Goal: Find contact information: Obtain details needed to contact an individual or organization

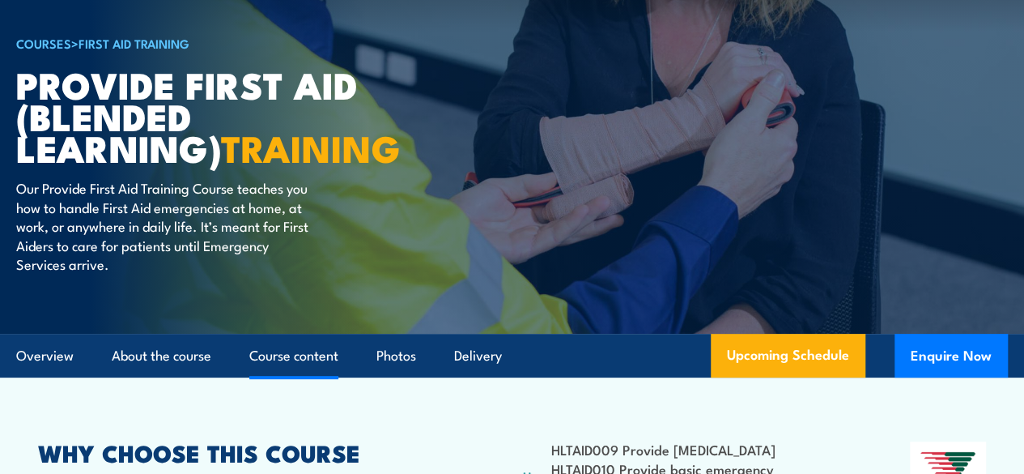
scroll to position [81, 0]
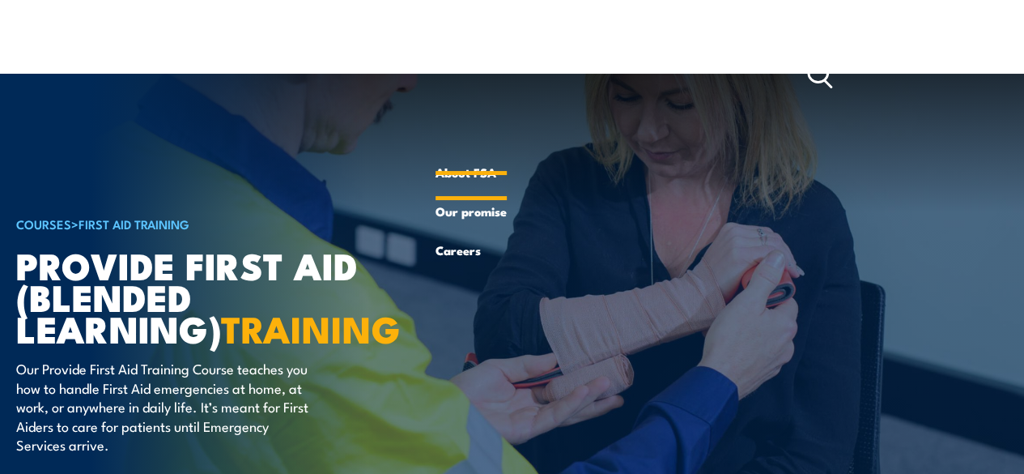
click at [468, 176] on link "About FSA" at bounding box center [471, 172] width 71 height 39
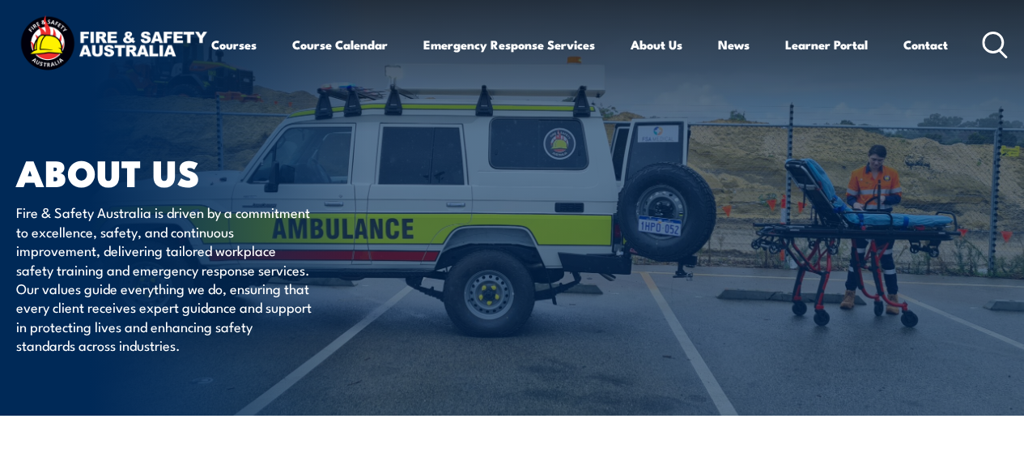
click at [113, 39] on img at bounding box center [113, 45] width 194 height 64
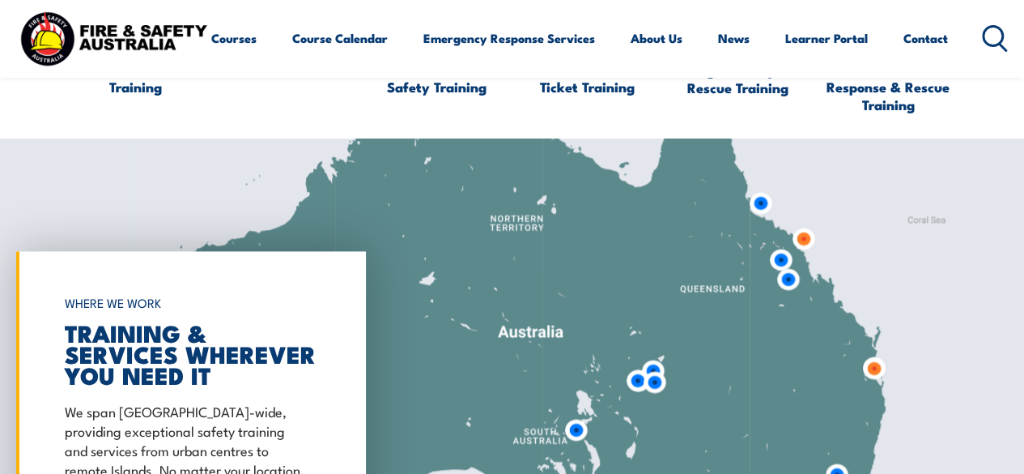
scroll to position [1052, 0]
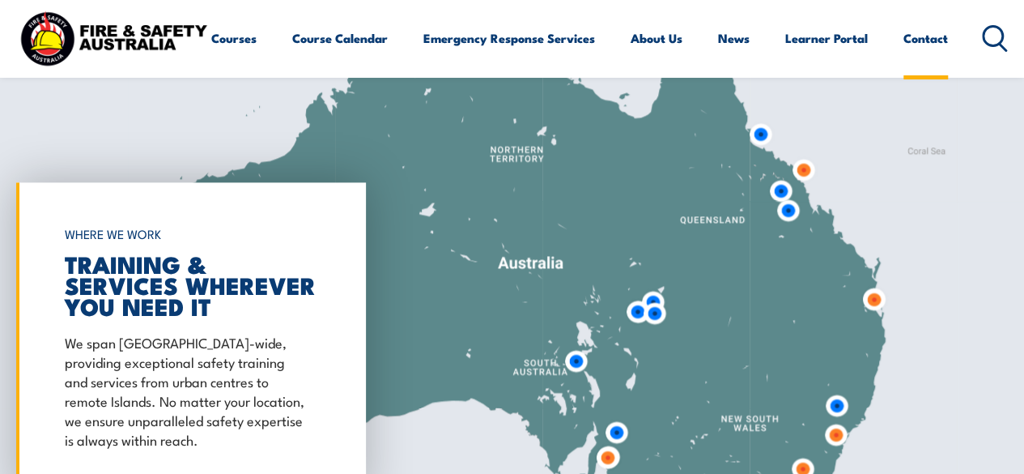
click at [903, 57] on link "Contact" at bounding box center [925, 38] width 45 height 39
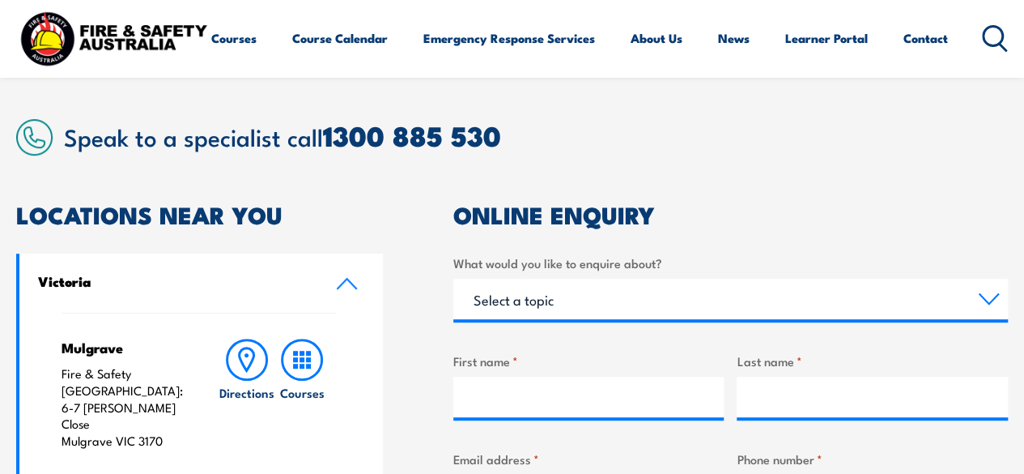
scroll to position [338, 0]
